Goal: Task Accomplishment & Management: Use online tool/utility

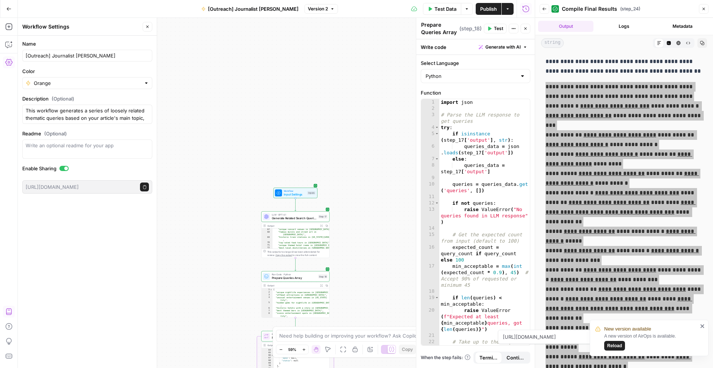
scroll to position [337, 0]
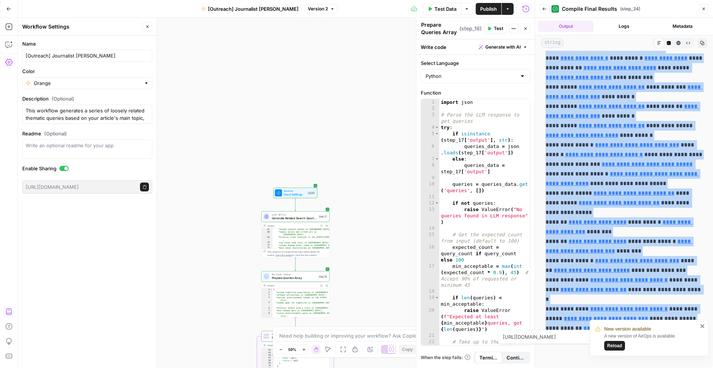
click at [436, 6] on span "Test Data" at bounding box center [445, 8] width 22 height 7
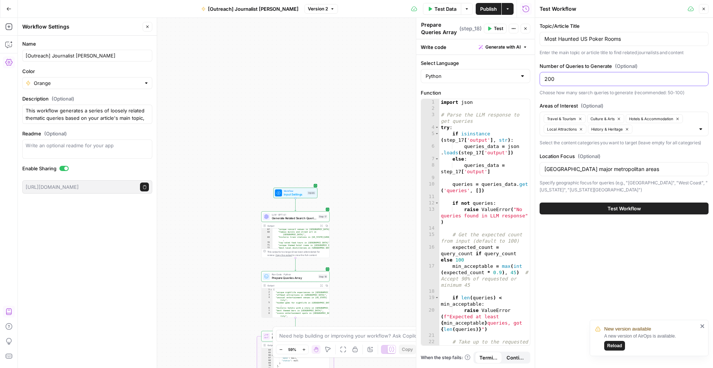
drag, startPoint x: 593, startPoint y: 84, endPoint x: 546, endPoint y: 79, distance: 47.0
click at [546, 79] on div "200" at bounding box center [623, 79] width 169 height 14
click at [546, 79] on input "200" at bounding box center [623, 78] width 159 height 7
type input "500"
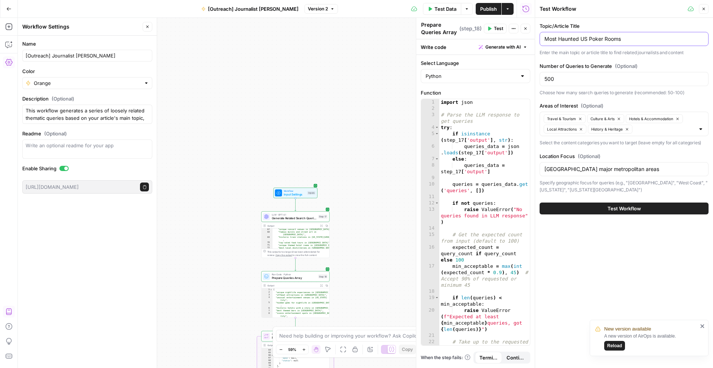
drag, startPoint x: 581, startPoint y: 39, endPoint x: 620, endPoint y: 45, distance: 39.4
click at [620, 45] on div "Most Haunted US Poker Rooms" at bounding box center [623, 39] width 169 height 14
type input "Most Haunted casinos by us state"
drag, startPoint x: 570, startPoint y: 81, endPoint x: 514, endPoint y: 82, distance: 56.1
click at [514, 82] on body "New version available A new version of AirOps is available. Reload W Workspace1…" at bounding box center [356, 184] width 713 height 368
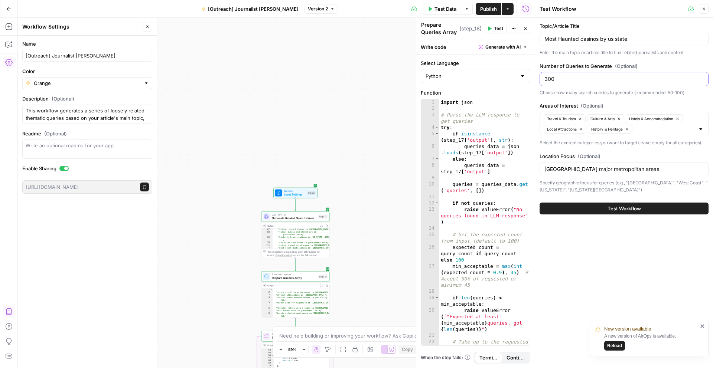
type input "300"
click at [701, 131] on div at bounding box center [701, 128] width 6 height 7
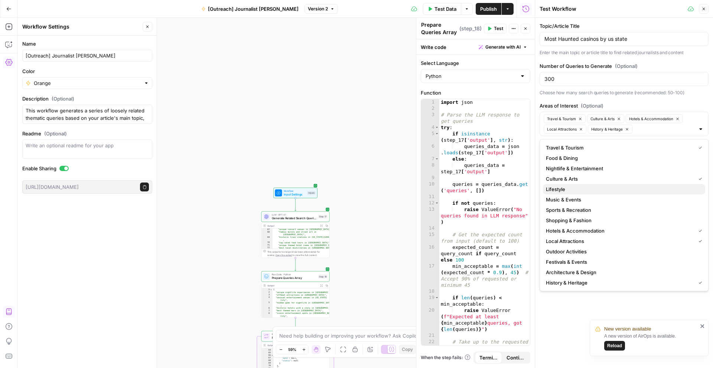
click at [603, 193] on button "Lifestyle" at bounding box center [624, 189] width 162 height 10
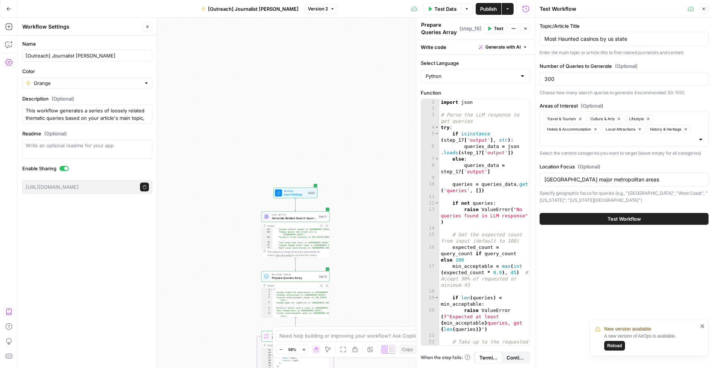
click at [704, 327] on icon "close" at bounding box center [702, 326] width 5 height 6
drag, startPoint x: 578, startPoint y: 180, endPoint x: 659, endPoint y: 179, distance: 81.3
click at [659, 179] on input "[GEOGRAPHIC_DATA] major metropolitan areas" at bounding box center [623, 179] width 159 height 7
type input "[GEOGRAPHIC_DATA]"
click at [641, 219] on button "Test Workflow" at bounding box center [623, 219] width 169 height 12
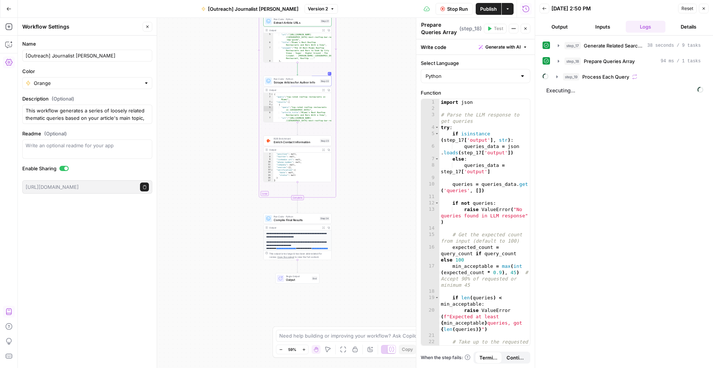
scroll to position [366, 0]
click at [345, 130] on div "Workflow Input Settings Inputs LLM · GPT-4.1 Generate Related Search Queries St…" at bounding box center [276, 193] width 517 height 350
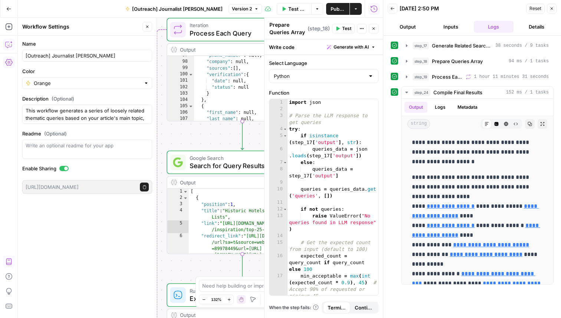
click at [11, 44] on icon "button" at bounding box center [8, 44] width 7 height 7
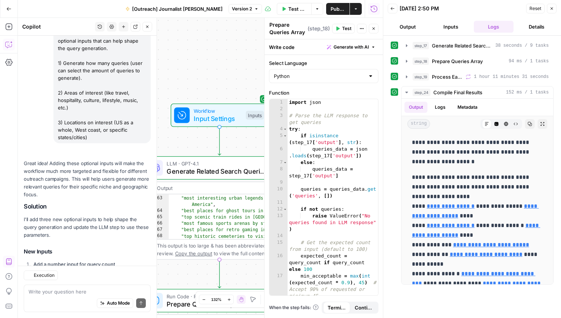
scroll to position [6532, 0]
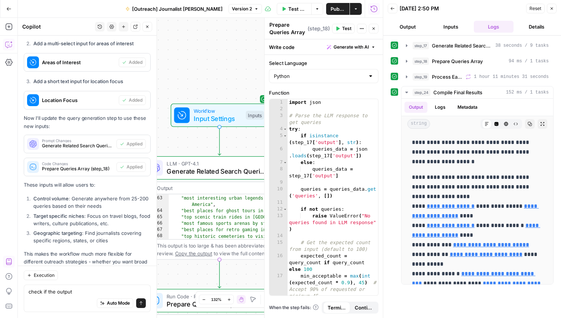
click at [370, 26] on button "Close" at bounding box center [374, 29] width 10 height 10
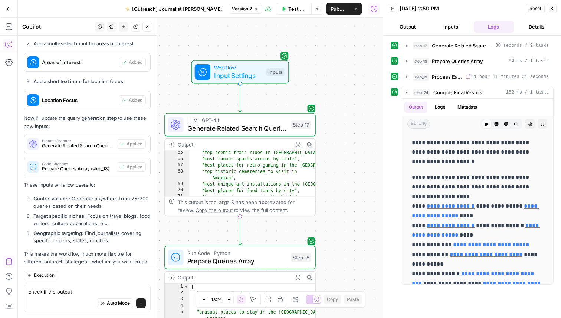
scroll to position [386, 0]
click at [296, 144] on icon "button" at bounding box center [297, 144] width 5 height 5
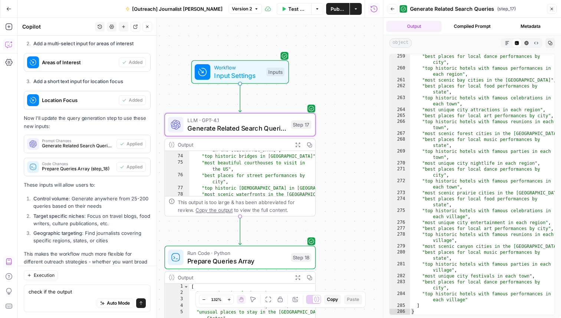
scroll to position [446, 0]
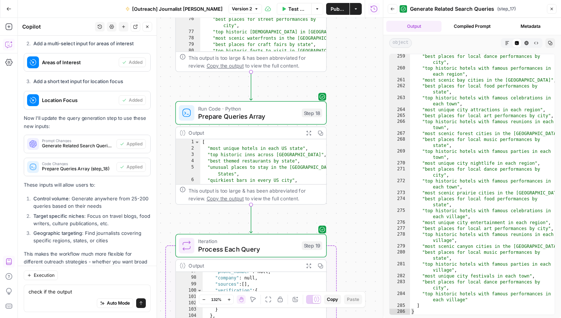
click at [310, 133] on icon "button" at bounding box center [308, 132] width 5 height 5
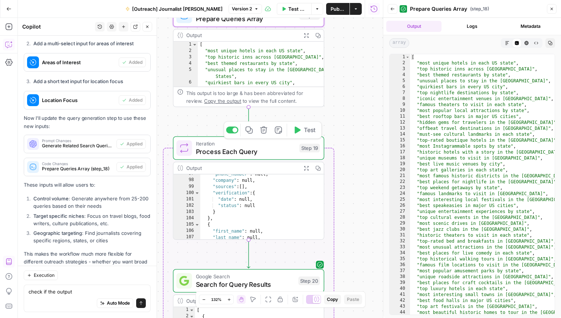
click at [307, 170] on button "Expand Output" at bounding box center [306, 168] width 12 height 12
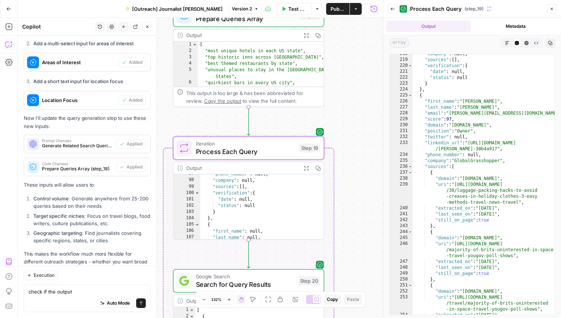
scroll to position [599, 0]
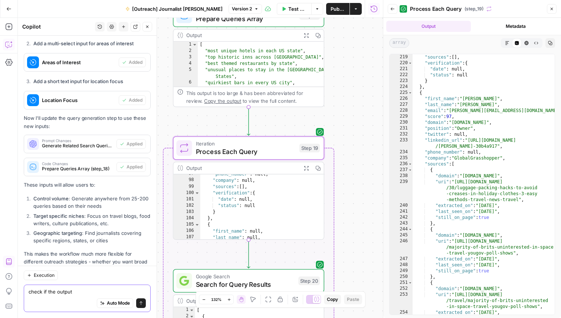
click at [107, 290] on textarea "check if the output" at bounding box center [87, 291] width 117 height 7
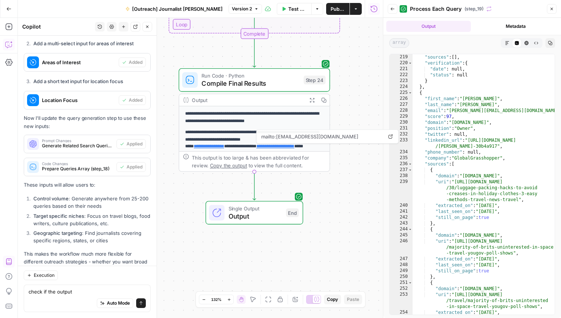
click at [312, 99] on icon "button" at bounding box center [311, 99] width 5 height 5
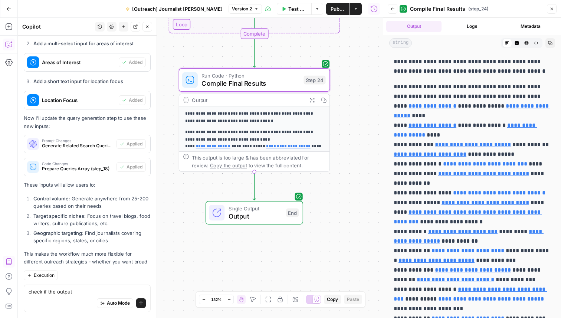
click at [285, 221] on div "Single Output Output End" at bounding box center [255, 212] width 98 height 23
click at [285, 221] on div "Single Output Output End Switch to multiple outputs" at bounding box center [254, 212] width 98 height 23
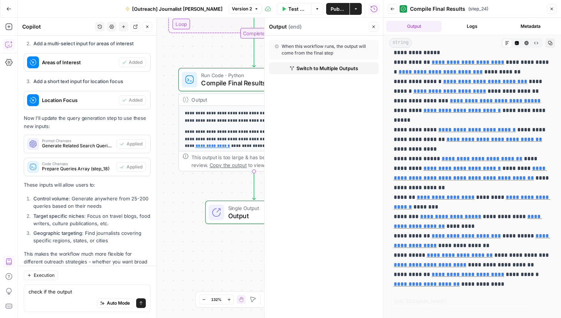
scroll to position [368, 0]
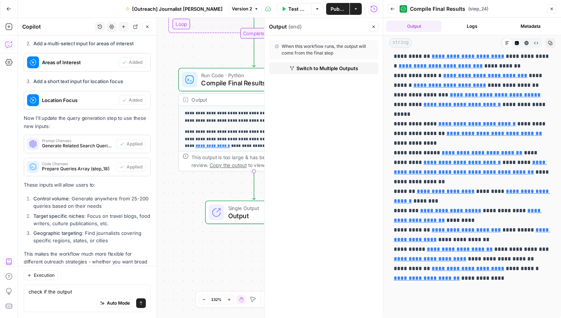
drag, startPoint x: 395, startPoint y: 87, endPoint x: 513, endPoint y: 318, distance: 259.0
click at [513, 318] on div "**********" at bounding box center [473, 1] width 178 height 636
copy p "**********"
click at [552, 8] on icon "button" at bounding box center [552, 9] width 4 height 4
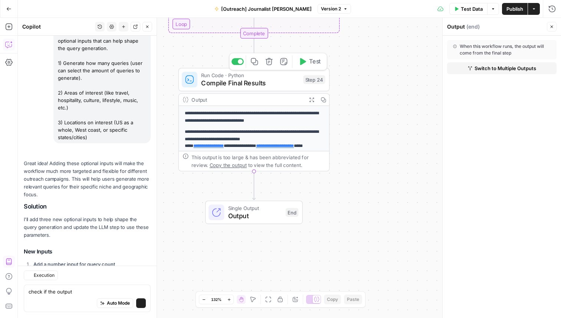
scroll to position [6532, 0]
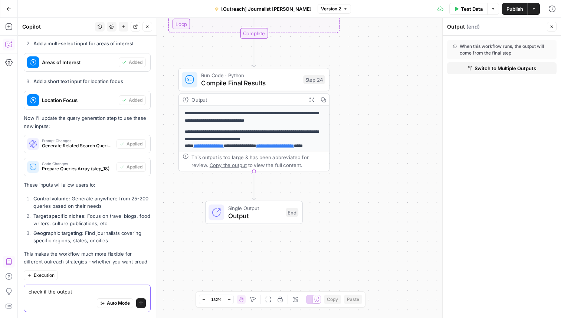
click at [85, 293] on textarea "check if the output" at bounding box center [87, 291] width 117 height 7
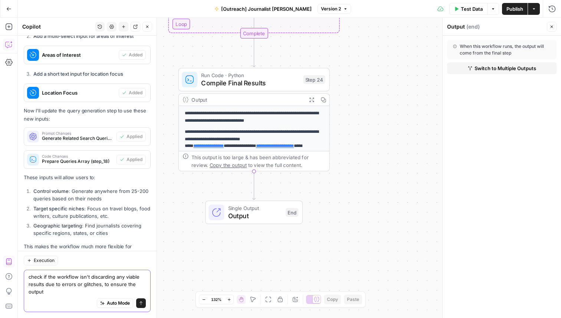
scroll to position [6547, 0]
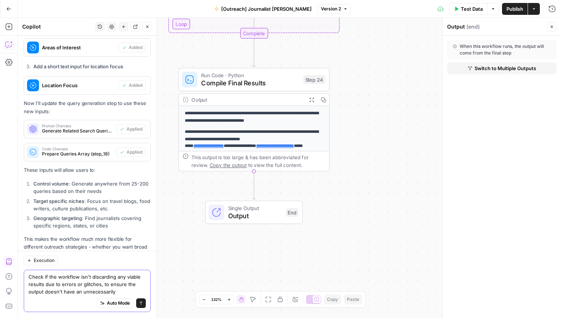
click at [117, 289] on textarea "Check if the workflow isn't discarding any viable results due to errors or glit…" at bounding box center [87, 284] width 117 height 22
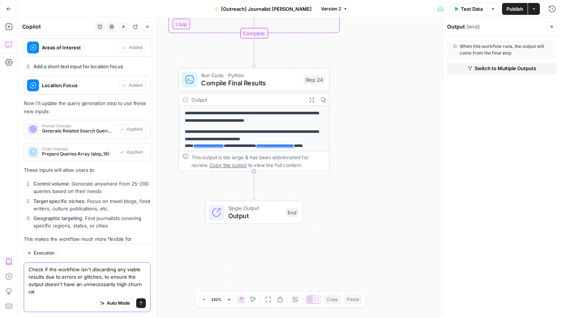
type textarea "Check if the workflow isn't discarding any viable results due to errors or glit…"
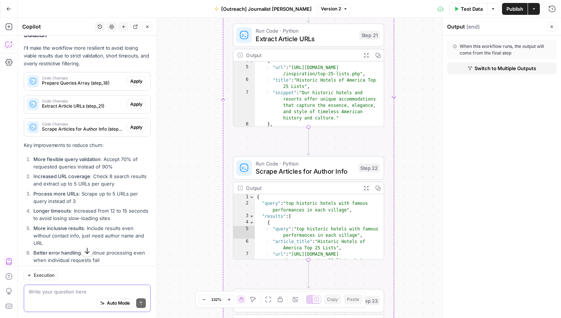
scroll to position [6866, 0]
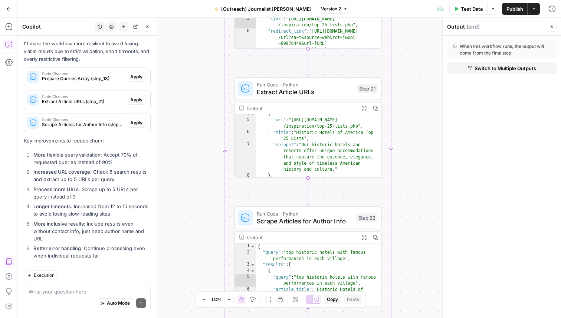
click at [139, 72] on button "Apply" at bounding box center [136, 77] width 19 height 10
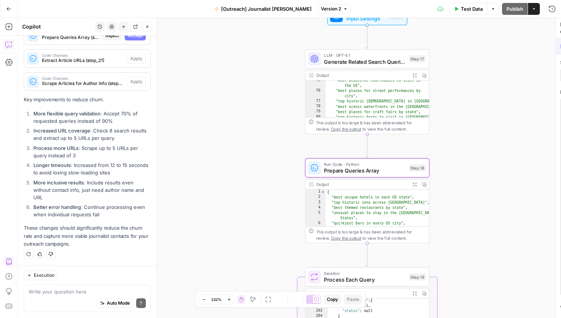
scroll to position [6628, 0]
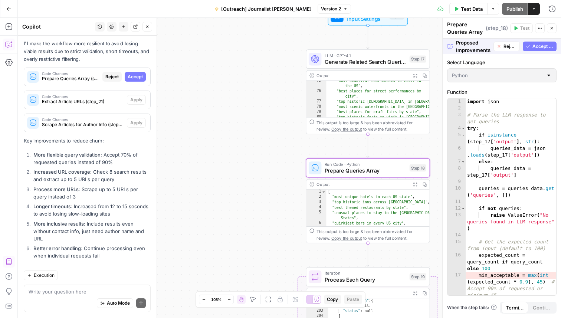
click at [139, 72] on button "Accept" at bounding box center [135, 77] width 21 height 10
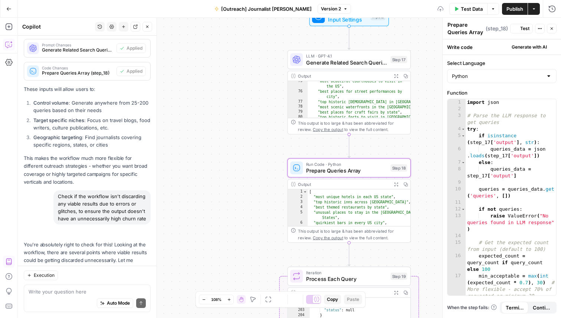
scroll to position [6878, 0]
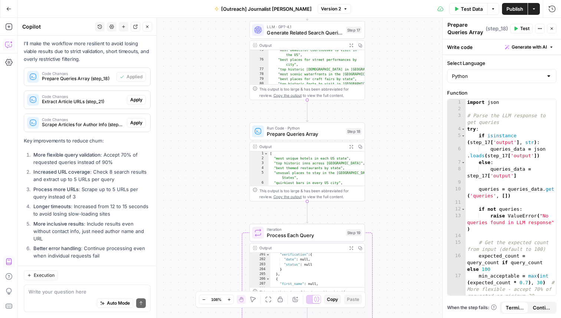
click at [138, 95] on button "Apply" at bounding box center [136, 100] width 19 height 10
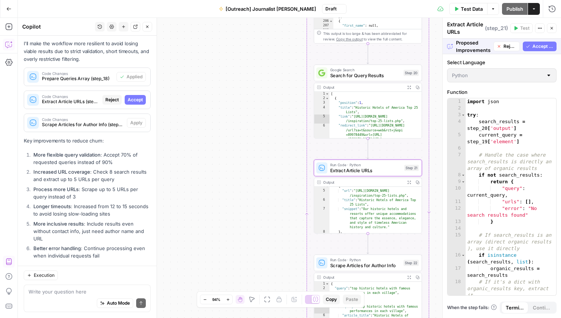
click at [135, 97] on span "Accept" at bounding box center [135, 100] width 15 height 7
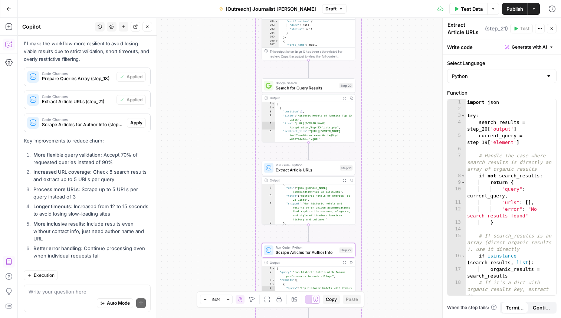
click at [138, 120] on span "Apply" at bounding box center [136, 123] width 12 height 7
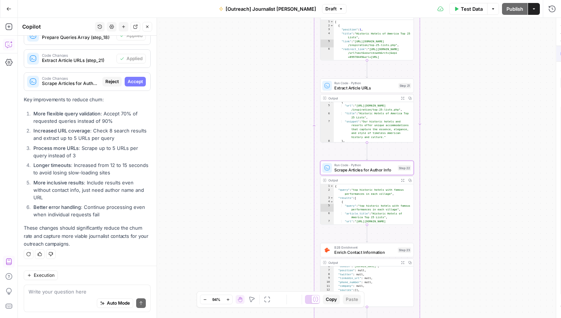
scroll to position [6628, 0]
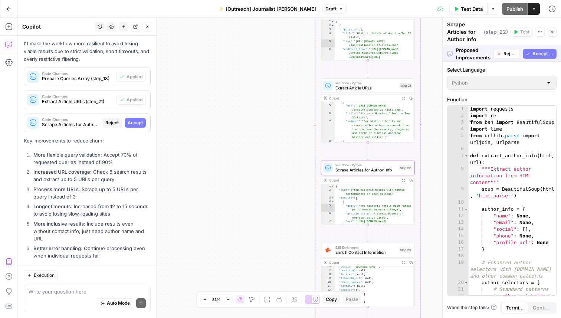
click at [140, 117] on div "Code Changes Scrape Articles for Author Info (step_22) Reject Accept" at bounding box center [87, 123] width 126 height 12
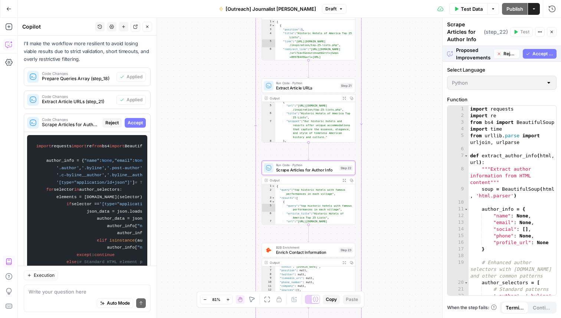
click at [139, 120] on span "Accept" at bounding box center [135, 123] width 15 height 7
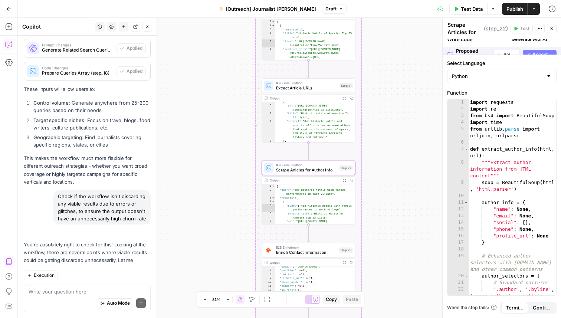
scroll to position [9332, 0]
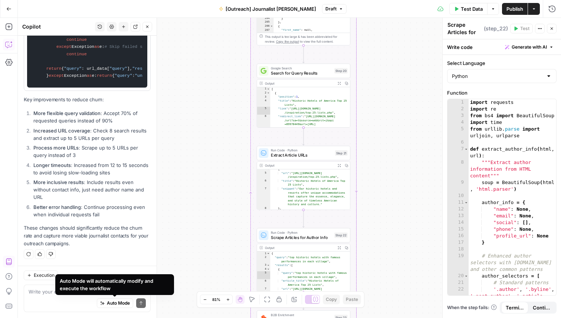
click at [123, 289] on div "Auto Mode will automatically modify and execute the workflow" at bounding box center [115, 284] width 110 height 15
click at [54, 297] on div "Auto Mode Send" at bounding box center [87, 304] width 117 height 16
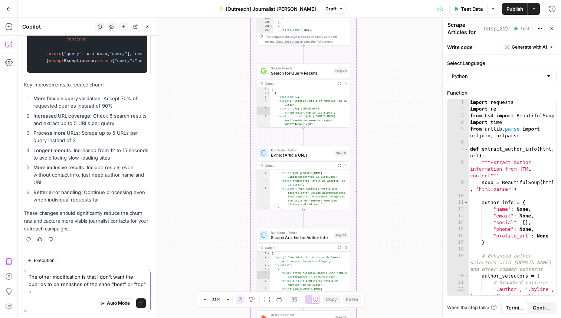
scroll to position [9347, 0]
click at [102, 293] on textarea "The other modification is that I don't want the queries to be rehashes of the s…" at bounding box center [87, 284] width 117 height 22
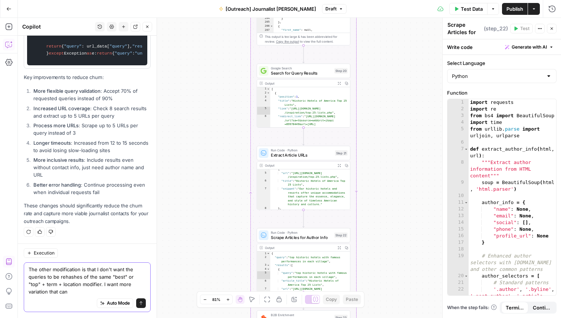
scroll to position [9354, 0]
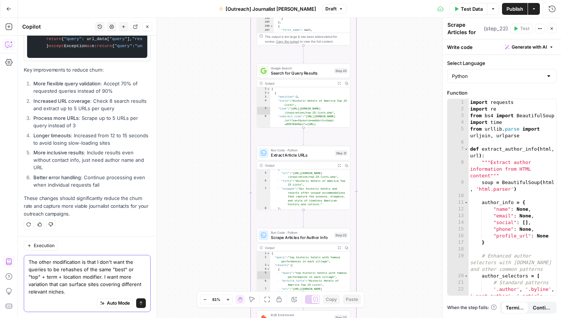
type textarea "The other modification is that I don't want the queries to be rehashes of the s…"
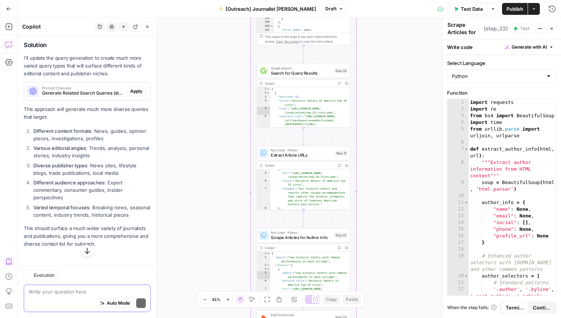
scroll to position [9535, 0]
